Goal: Transaction & Acquisition: Purchase product/service

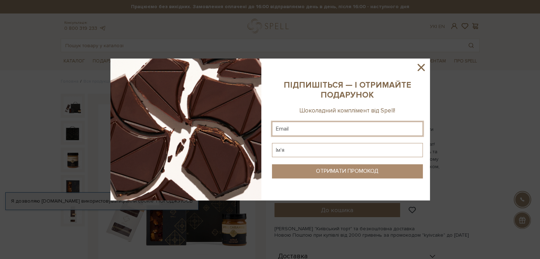
click at [329, 130] on input "text" at bounding box center [347, 129] width 151 height 14
type input "stanisevskalila13@gmail.com"
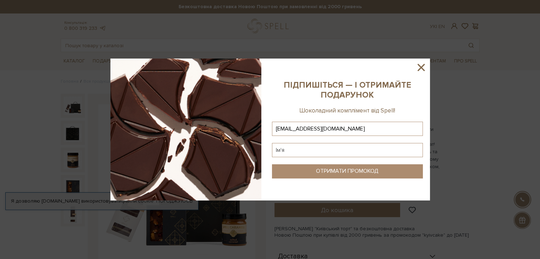
click at [329, 158] on sys-column-static at bounding box center [347, 130] width 165 height 142
click at [330, 153] on input "text" at bounding box center [347, 150] width 151 height 14
type input "Ліля"
click at [344, 172] on div "ОТРИМАТИ ПРОМОКОД" at bounding box center [347, 171] width 62 height 7
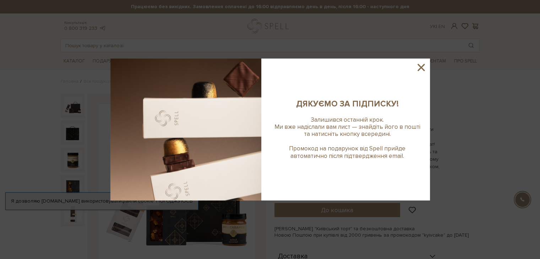
click at [422, 66] on icon at bounding box center [420, 67] width 7 height 7
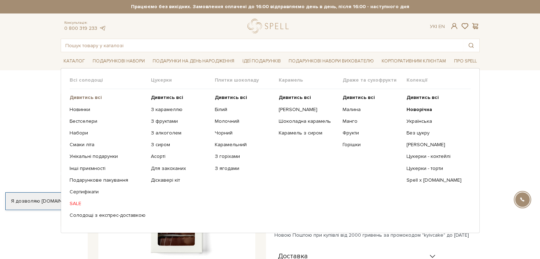
click at [80, 97] on b "Дивитись всі" at bounding box center [86, 97] width 32 height 6
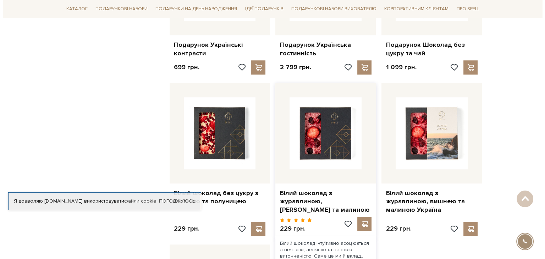
scroll to position [710, 0]
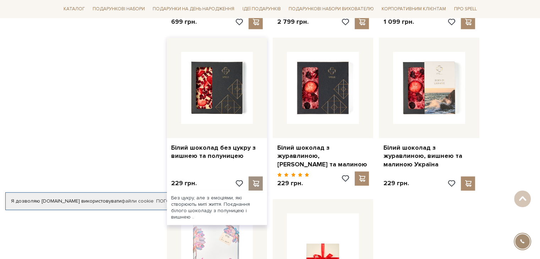
click at [257, 180] on span at bounding box center [255, 183] width 9 height 6
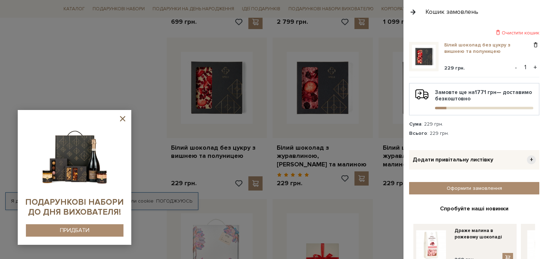
click at [457, 50] on link "Білий шоколад без цукру з вишнею та полуницею" at bounding box center [488, 48] width 88 height 13
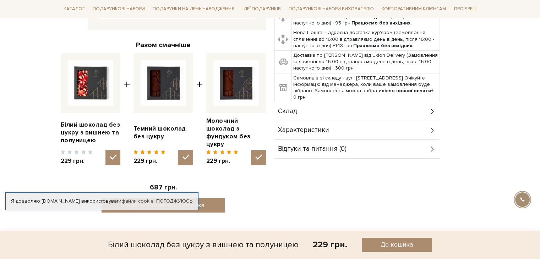
scroll to position [248, 0]
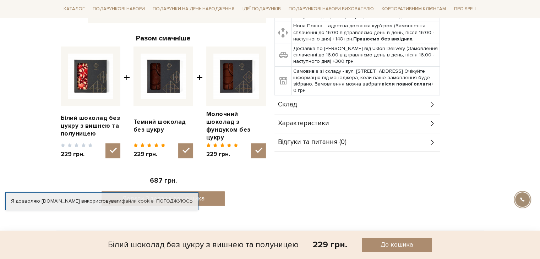
click at [368, 114] on div "Характеристики" at bounding box center [356, 123] width 165 height 18
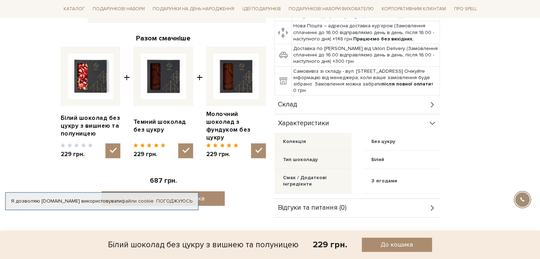
click at [328, 114] on div "Характеристики" at bounding box center [356, 123] width 165 height 18
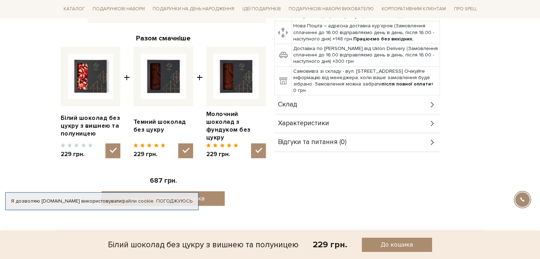
click at [323, 139] on span "Відгуки та питання (0)" at bounding box center [312, 142] width 68 height 6
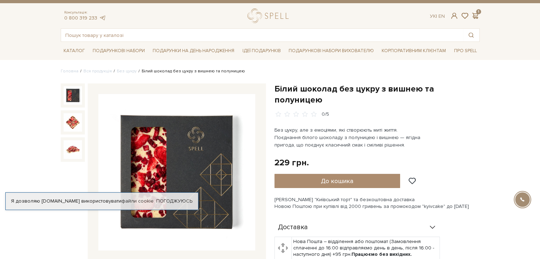
scroll to position [0, 0]
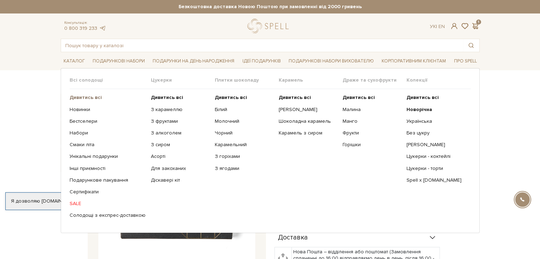
click at [96, 97] on b "Дивитись всі" at bounding box center [86, 97] width 32 height 6
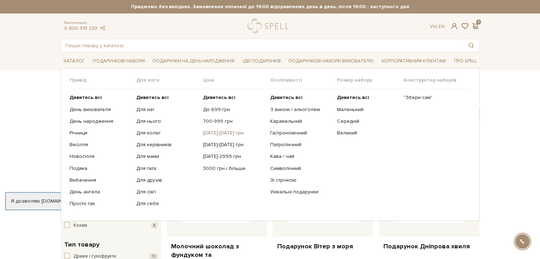
click at [218, 133] on link "[DATE]-[DATE] грн" at bounding box center [233, 133] width 61 height 6
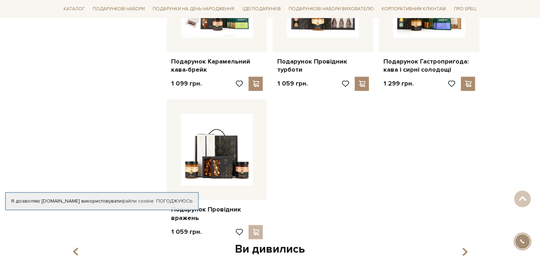
scroll to position [568, 0]
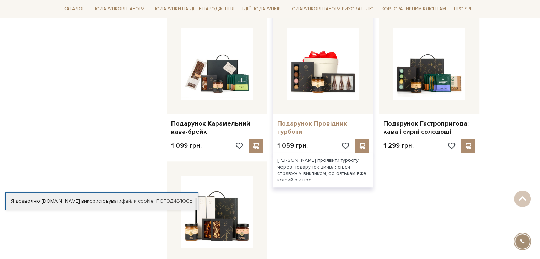
click at [279, 127] on link "Подарунок Провідник турботи" at bounding box center [323, 128] width 92 height 17
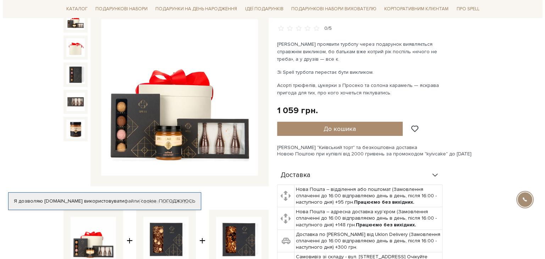
scroll to position [106, 0]
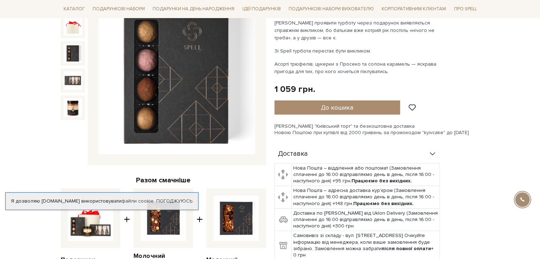
click at [70, 53] on img at bounding box center [73, 53] width 18 height 18
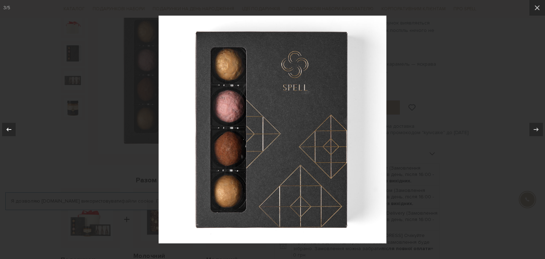
click at [0, 144] on button at bounding box center [12, 129] width 25 height 35
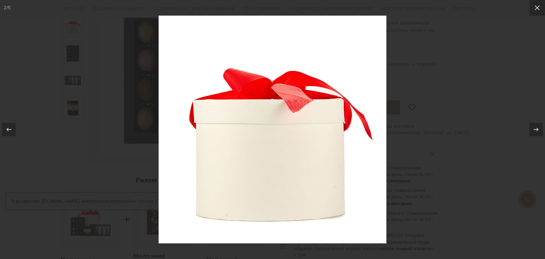
click at [70, 82] on div at bounding box center [272, 129] width 545 height 259
click at [403, 28] on div at bounding box center [272, 129] width 545 height 259
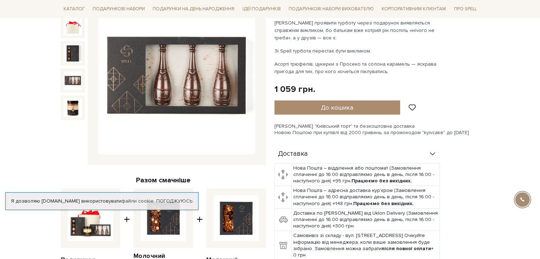
click at [74, 83] on img at bounding box center [73, 80] width 18 height 18
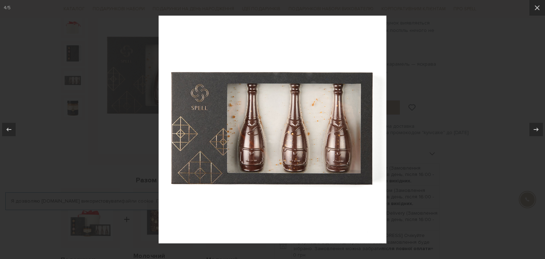
click at [48, 172] on div at bounding box center [272, 129] width 545 height 259
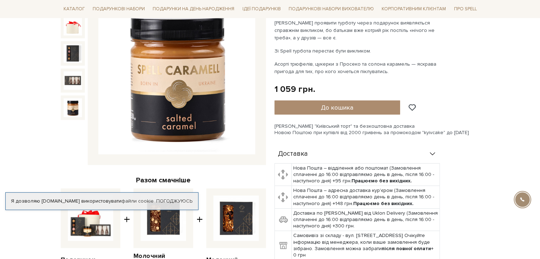
click at [73, 114] on img at bounding box center [73, 107] width 18 height 18
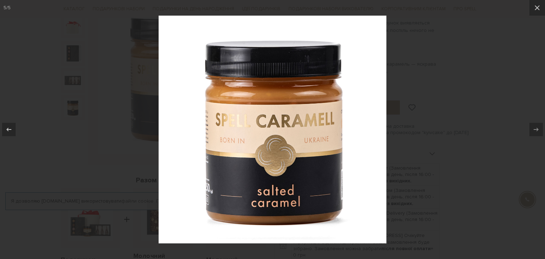
click at [65, 152] on div at bounding box center [272, 129] width 545 height 259
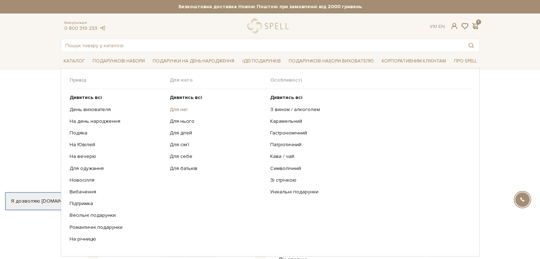
click at [173, 108] on link "Для неї" at bounding box center [217, 109] width 95 height 6
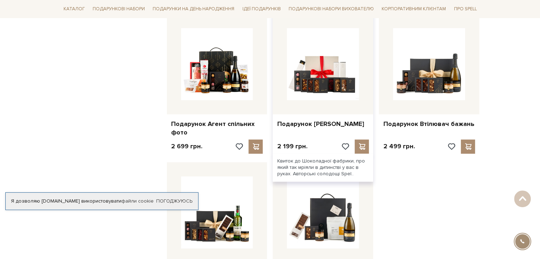
scroll to position [887, 0]
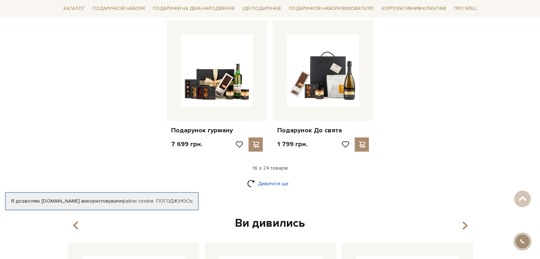
click at [262, 177] on link "Дивитися ще" at bounding box center [270, 183] width 46 height 12
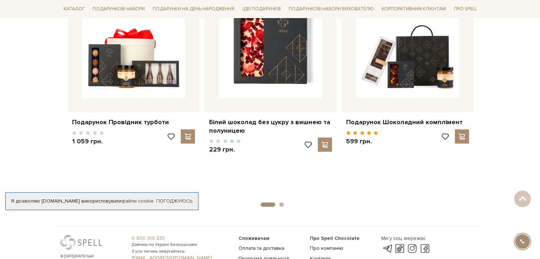
scroll to position [1474, 0]
